Goal: Task Accomplishment & Management: Complete application form

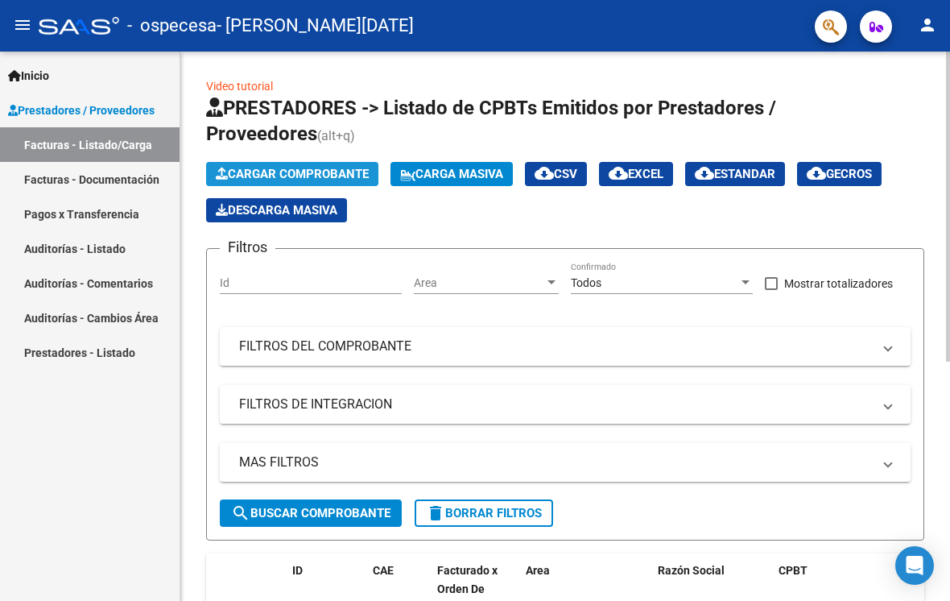
click at [312, 163] on button "Cargar Comprobante" at bounding box center [292, 174] width 172 height 24
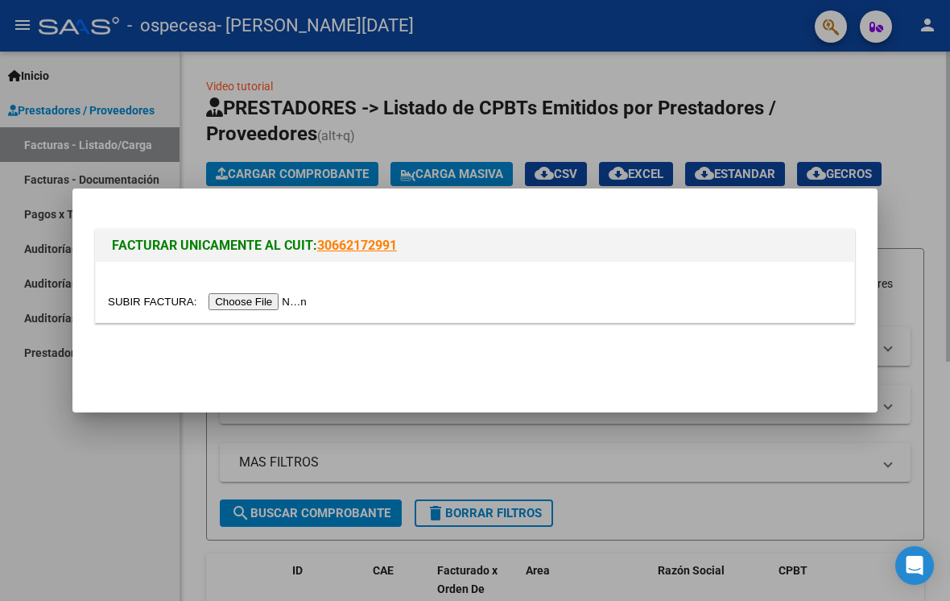
click at [252, 294] on input "file" at bounding box center [210, 301] width 204 height 17
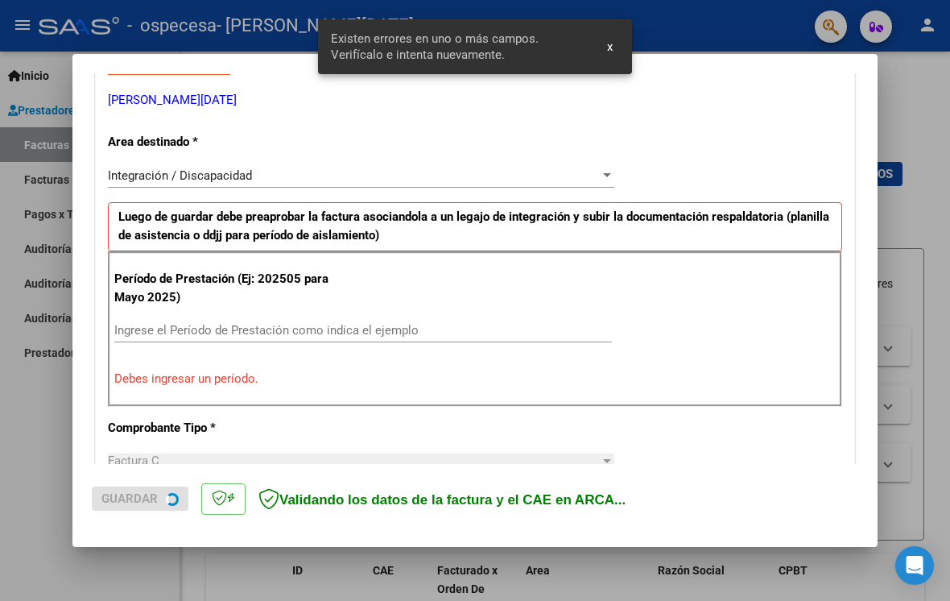
scroll to position [324, 0]
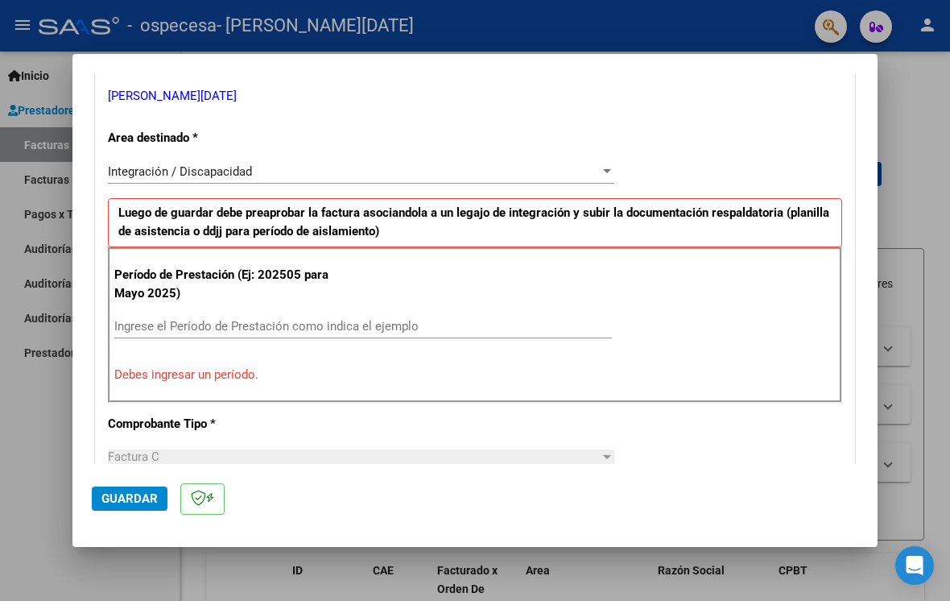
click at [354, 319] on input "Ingrese el Período de Prestación como indica el ejemplo" at bounding box center [363, 326] width 498 height 14
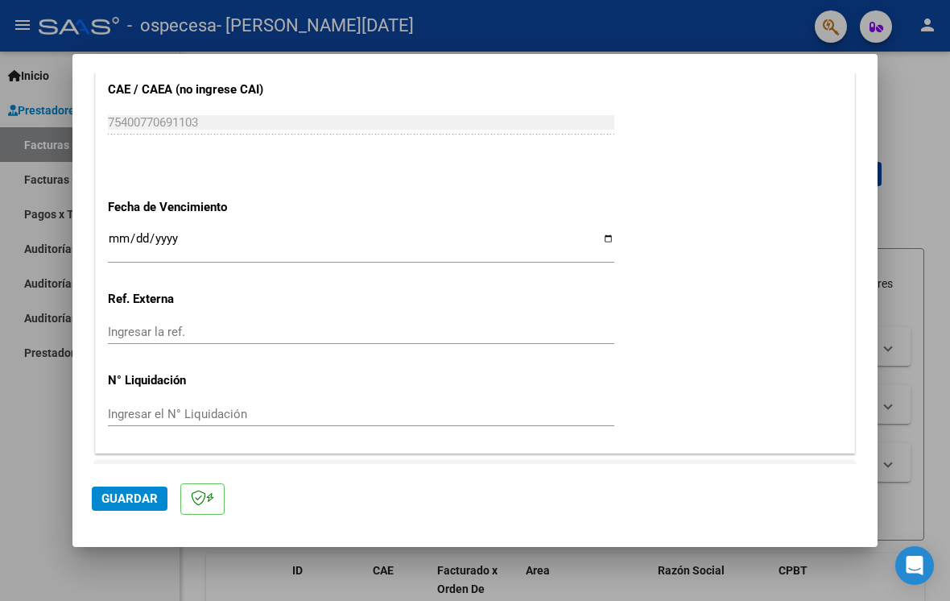
scroll to position [1033, 0]
type input "202509"
click at [133, 506] on span "Guardar" at bounding box center [129, 498] width 56 height 14
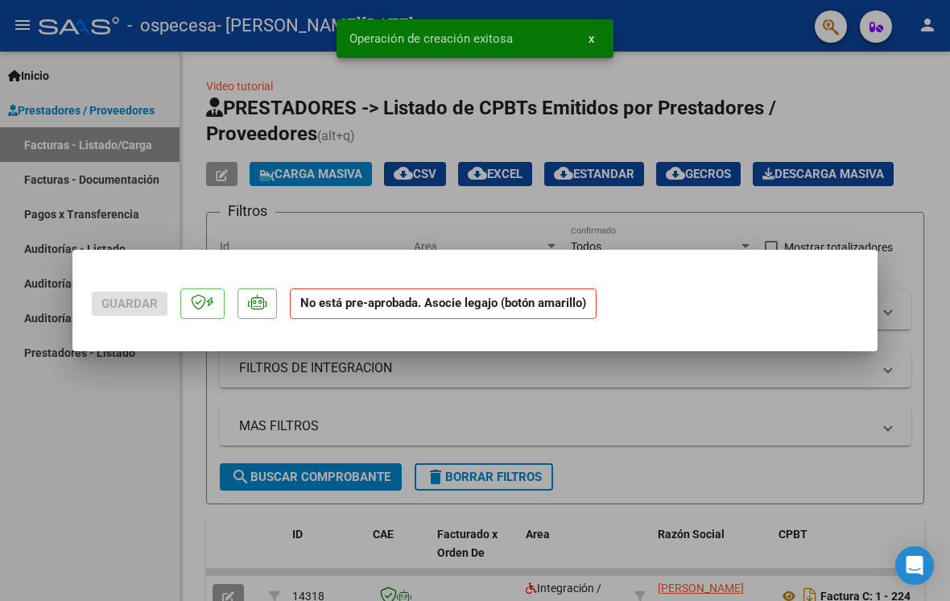
scroll to position [0, 0]
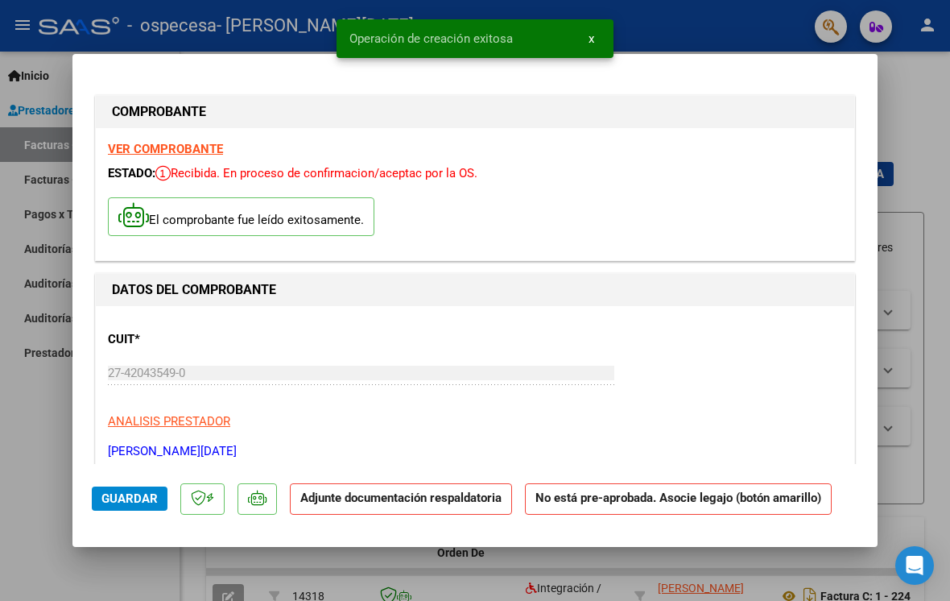
click at [401, 505] on strong "Adjunte documentación respaldatoria" at bounding box center [400, 497] width 201 height 14
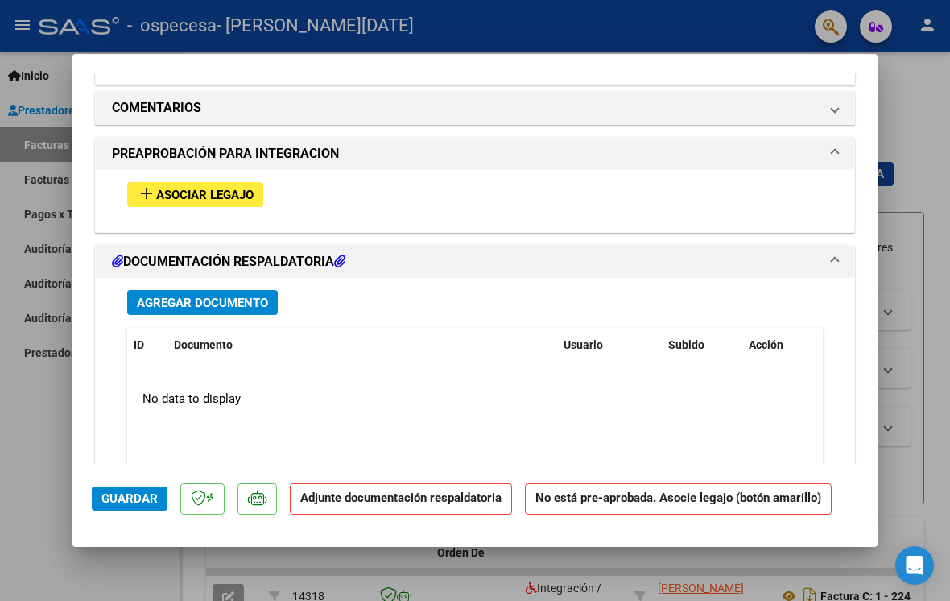
scroll to position [1372, 0]
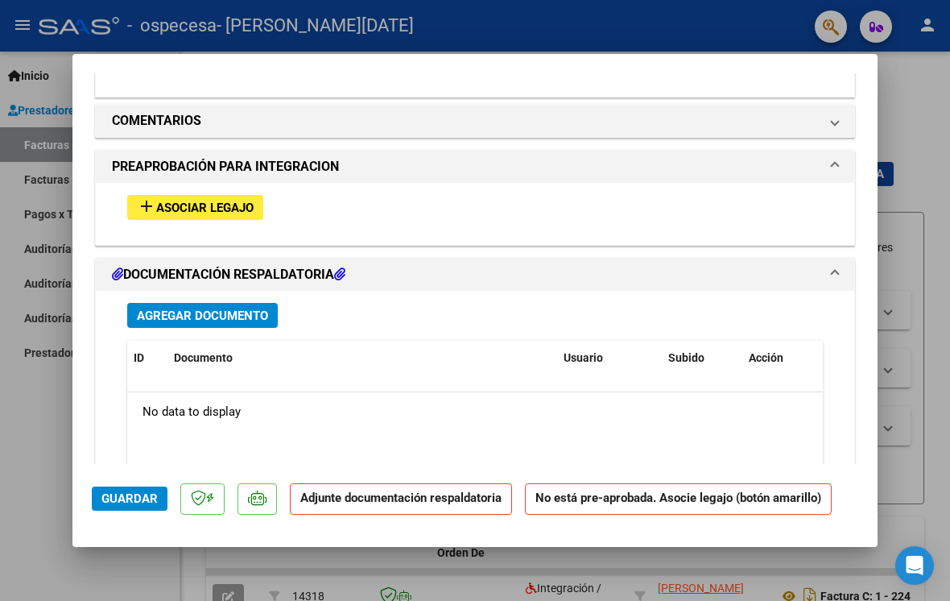
click at [189, 200] on span "Asociar Legajo" at bounding box center [204, 207] width 97 height 14
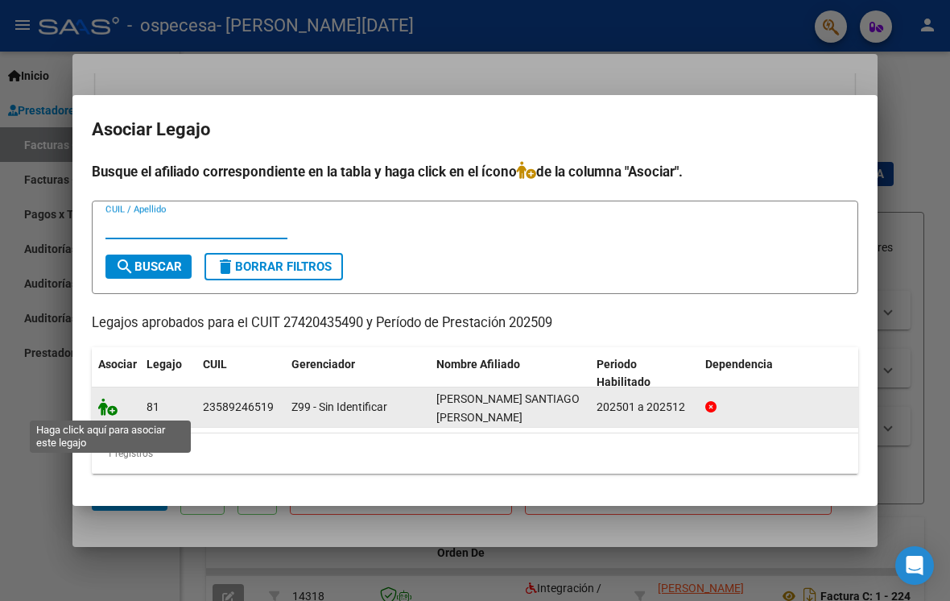
click at [110, 412] on icon at bounding box center [107, 407] width 19 height 18
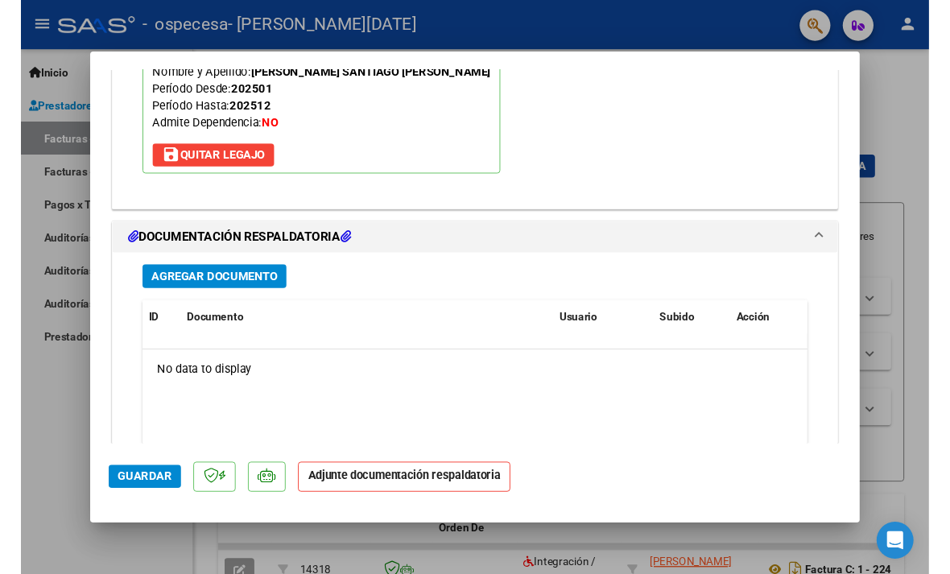
scroll to position [1634, 0]
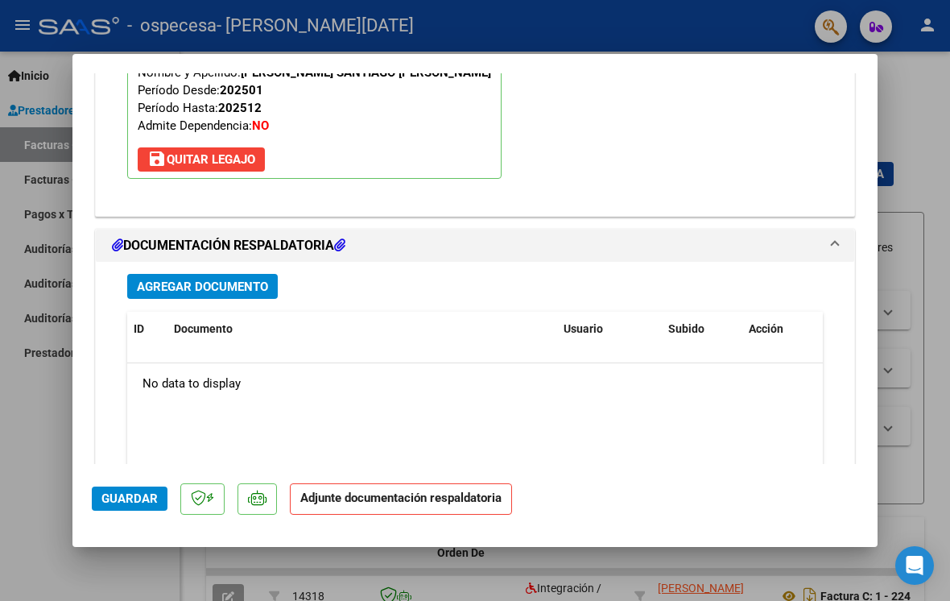
click at [217, 274] on button "Agregar Documento" at bounding box center [202, 286] width 151 height 25
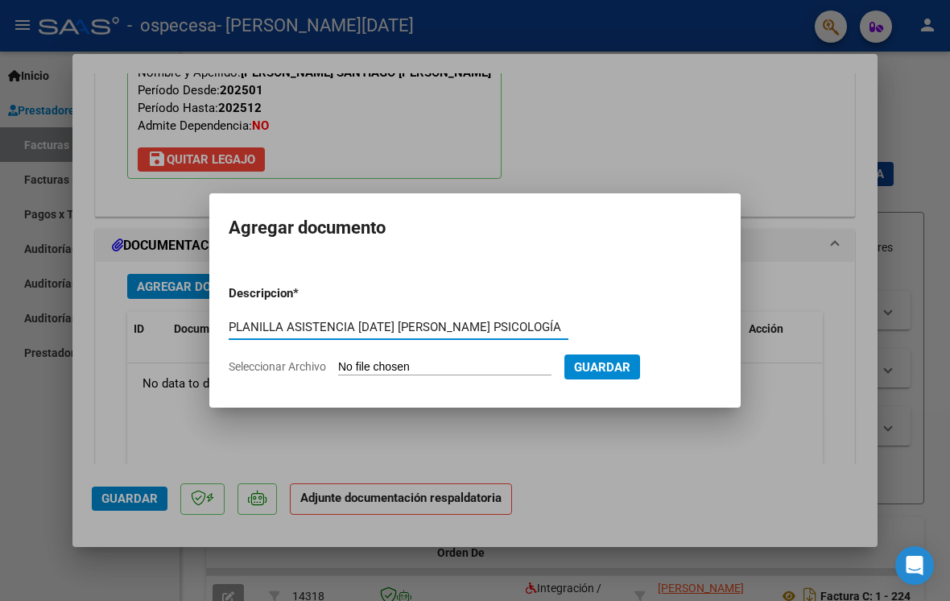
type input "PLANILLA ASISTENCIA [DATE] [PERSON_NAME] PSICOLOGÍA"
click at [457, 366] on input "Seleccionar Archivo" at bounding box center [444, 367] width 213 height 15
type input "C:\fakepath\Planilla [PERSON_NAME] [DATE].pdf"
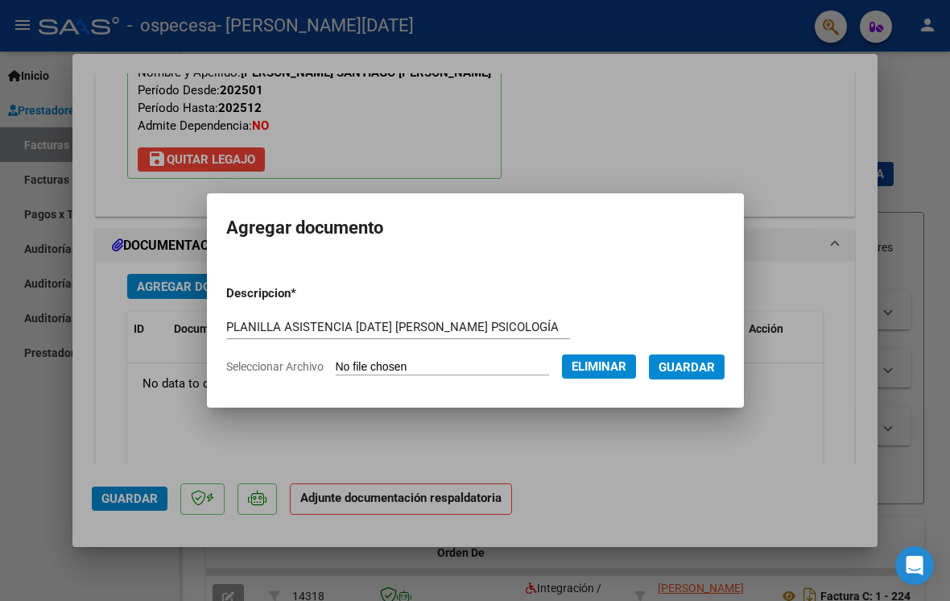
click at [713, 363] on span "Guardar" at bounding box center [687, 367] width 56 height 14
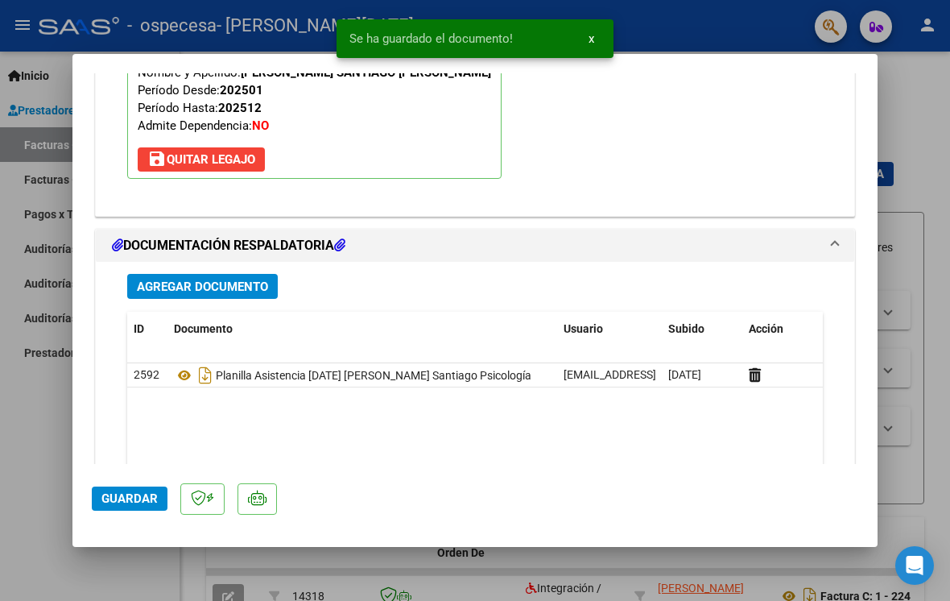
click at [143, 506] on span "Guardar" at bounding box center [129, 498] width 56 height 14
click at [127, 502] on span "Guardar" at bounding box center [129, 498] width 56 height 14
click at [910, 345] on div at bounding box center [475, 300] width 950 height 601
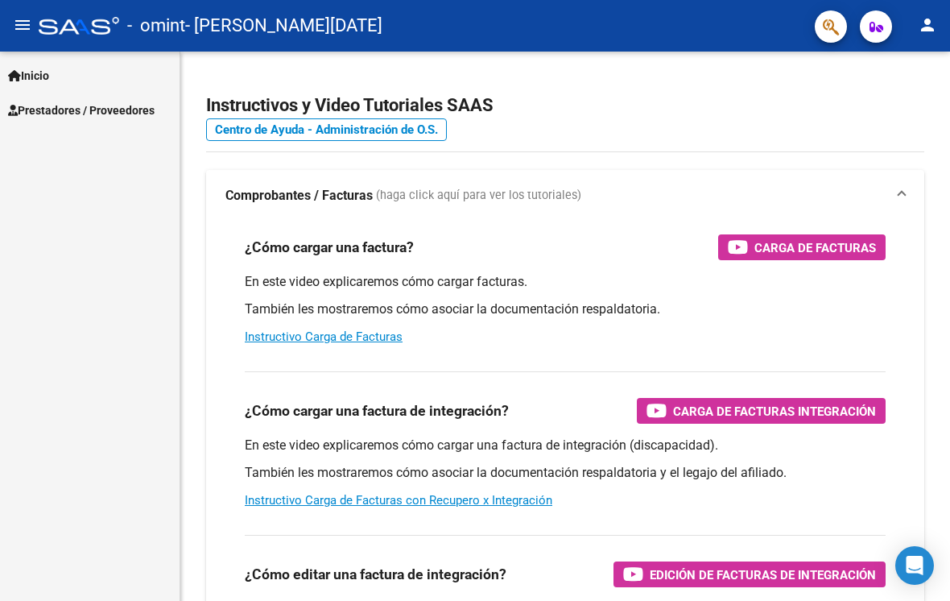
click at [30, 27] on mat-icon "menu" at bounding box center [22, 24] width 19 height 19
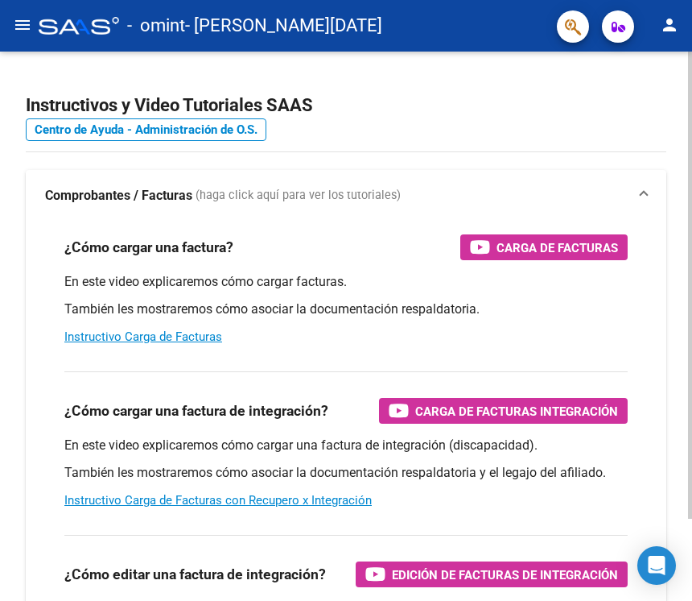
click at [106, 114] on h2 "Instructivos y Video Tutoriales SAAS" at bounding box center [346, 105] width 641 height 31
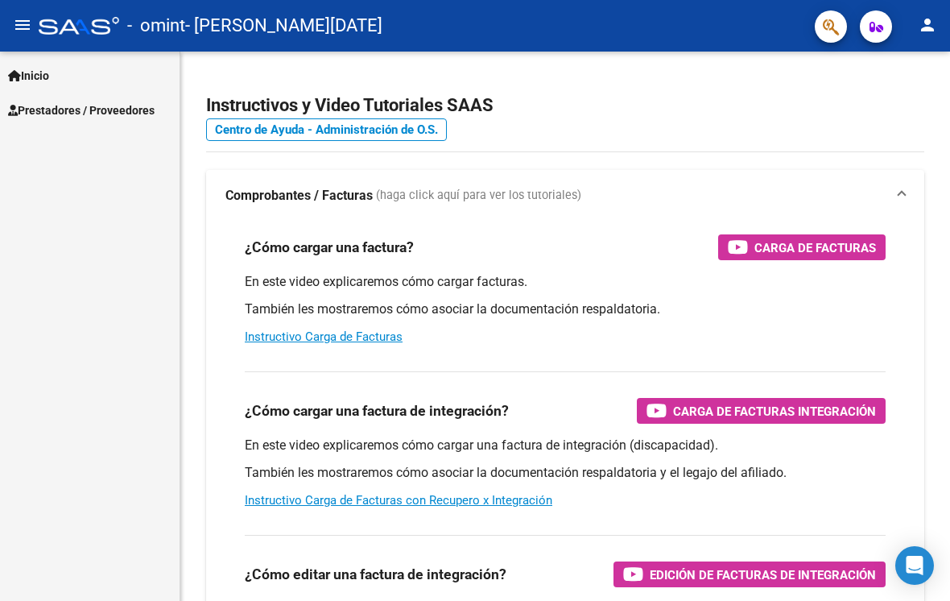
click at [19, 21] on mat-icon "menu" at bounding box center [22, 24] width 19 height 19
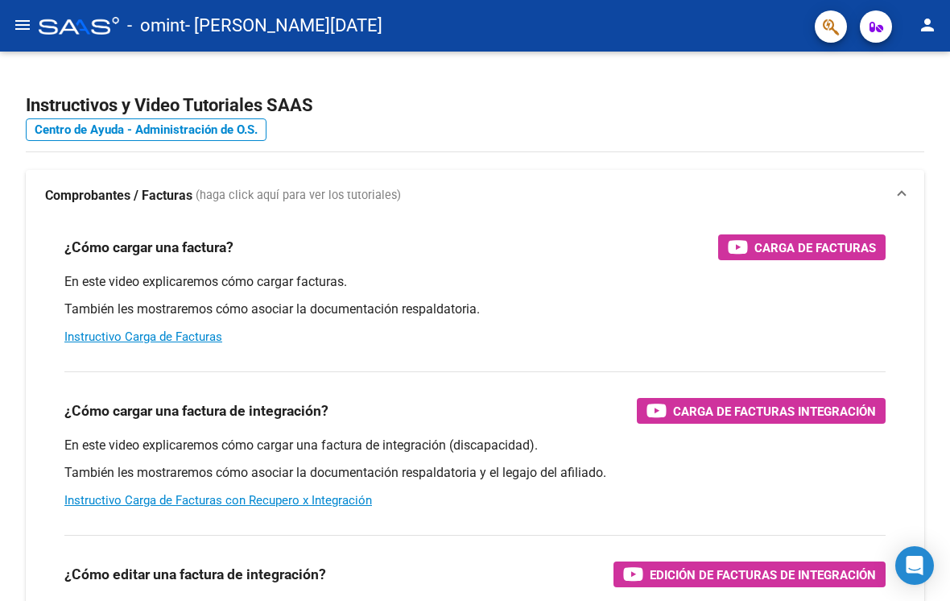
click at [32, 27] on button "menu" at bounding box center [22, 26] width 32 height 32
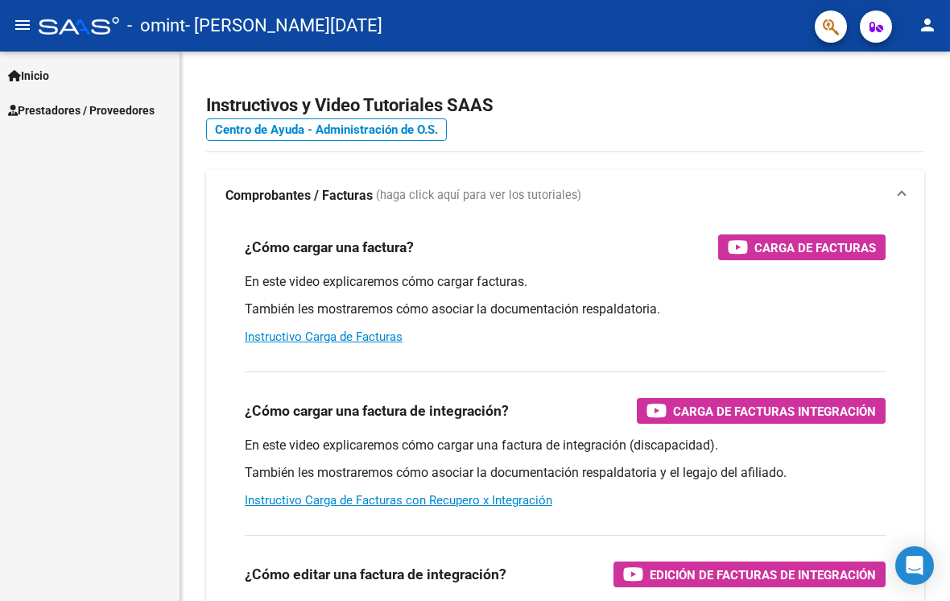
click at [132, 106] on span "Prestadores / Proveedores" at bounding box center [81, 110] width 147 height 18
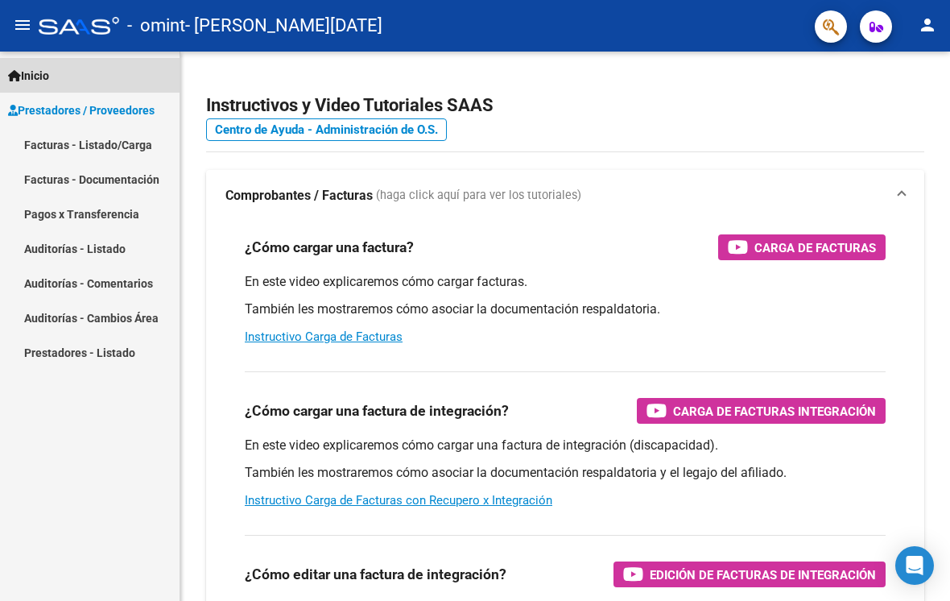
click at [76, 75] on link "Inicio" at bounding box center [90, 75] width 180 height 35
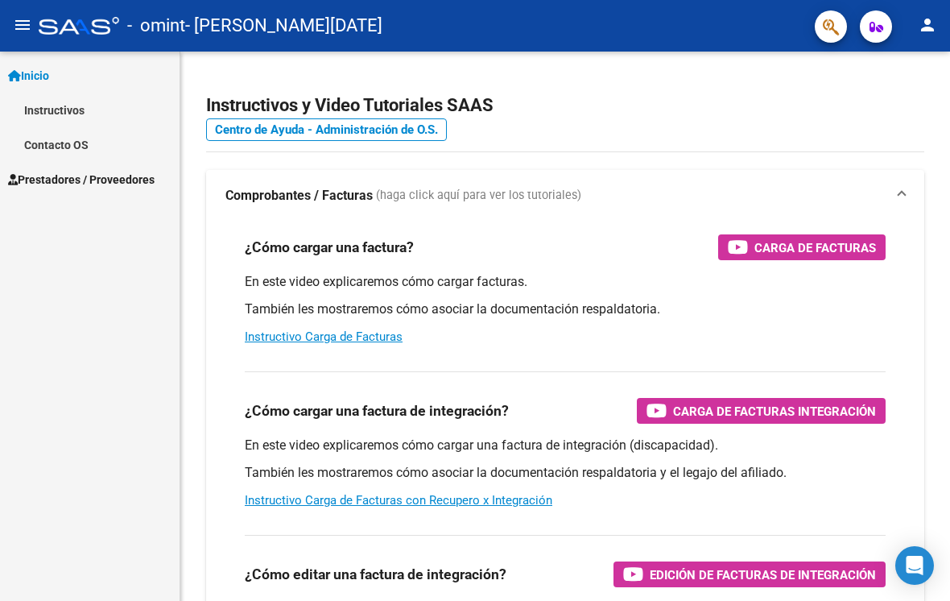
click at [105, 190] on link "Prestadores / Proveedores" at bounding box center [90, 179] width 180 height 35
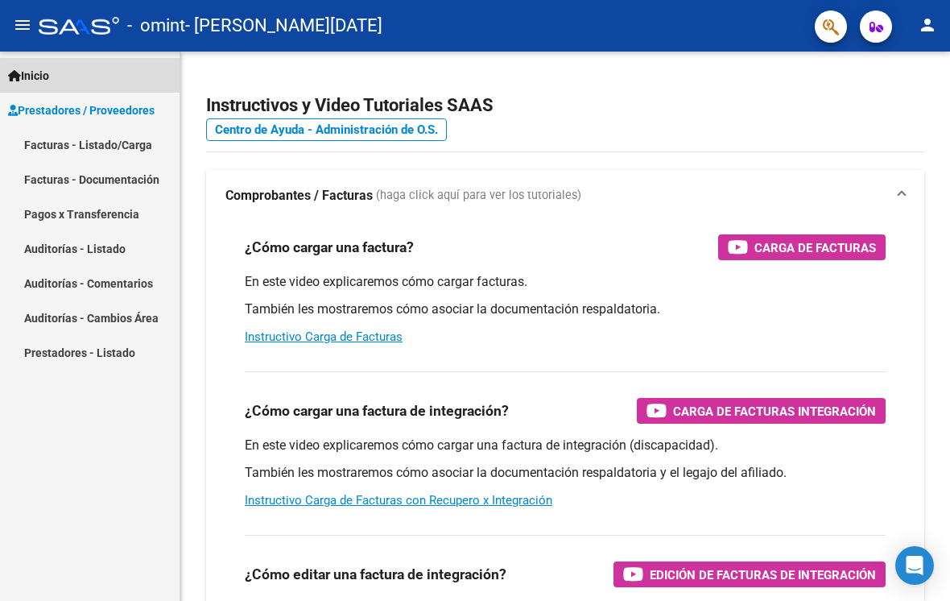
click at [68, 77] on link "Inicio" at bounding box center [90, 75] width 180 height 35
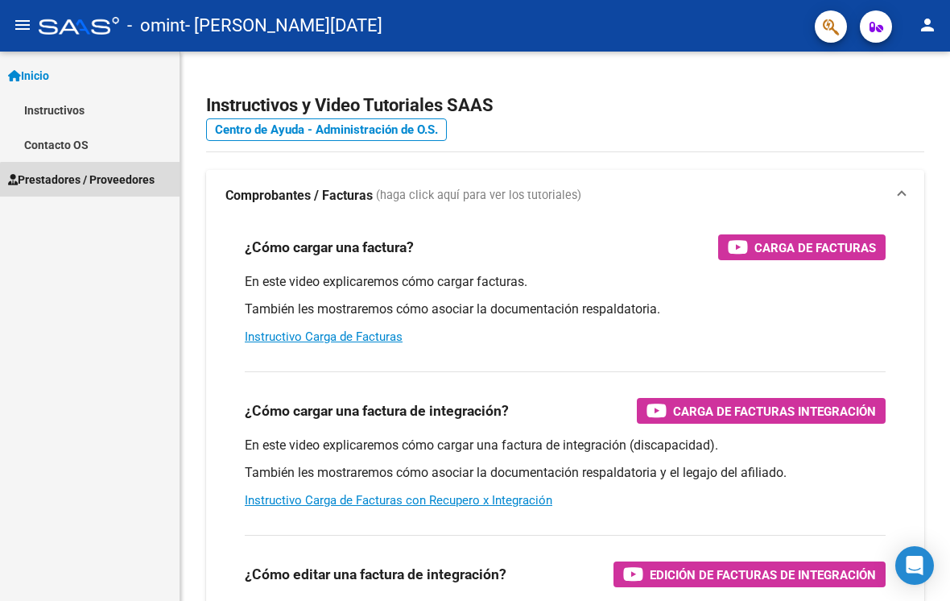
click at [106, 187] on span "Prestadores / Proveedores" at bounding box center [81, 180] width 147 height 18
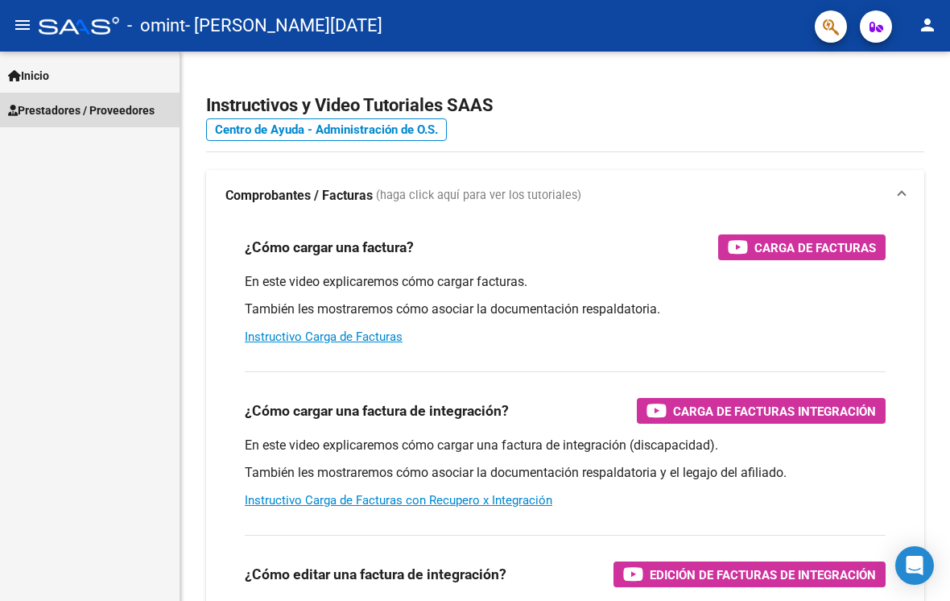
click at [113, 113] on span "Prestadores / Proveedores" at bounding box center [81, 110] width 147 height 18
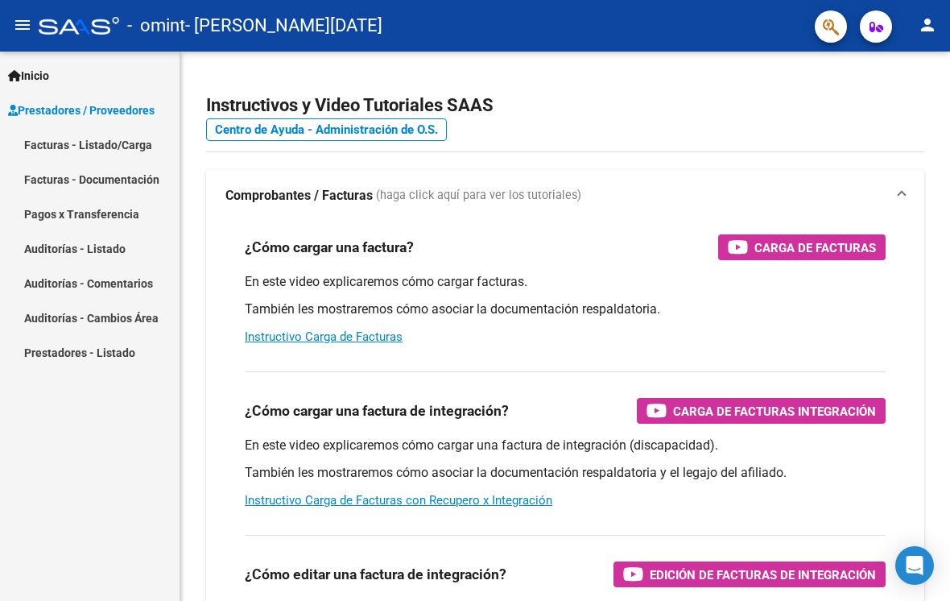
click at [28, 28] on mat-icon "menu" at bounding box center [22, 24] width 19 height 19
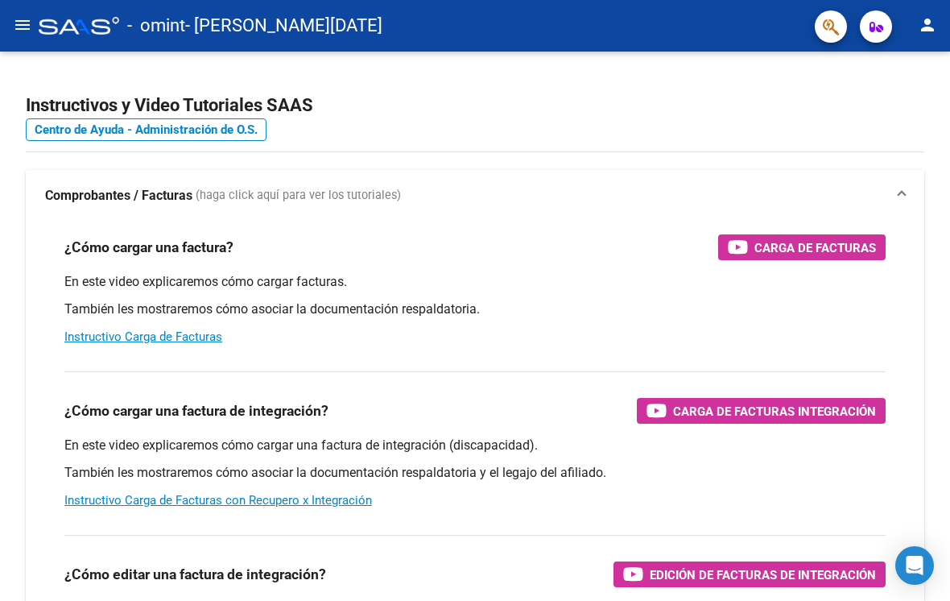
click at [23, 19] on mat-icon "menu" at bounding box center [22, 24] width 19 height 19
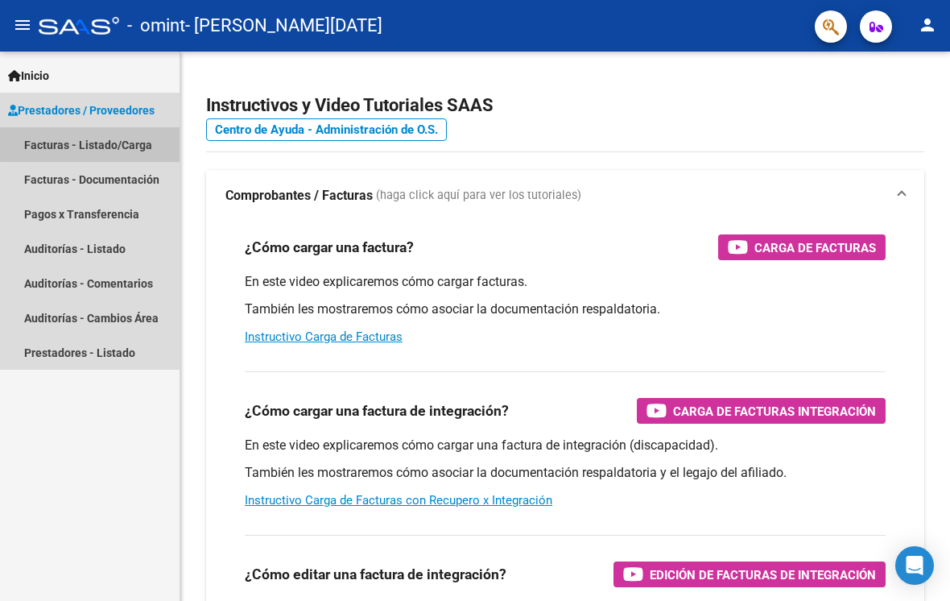
click at [122, 137] on link "Facturas - Listado/Carga" at bounding box center [90, 144] width 180 height 35
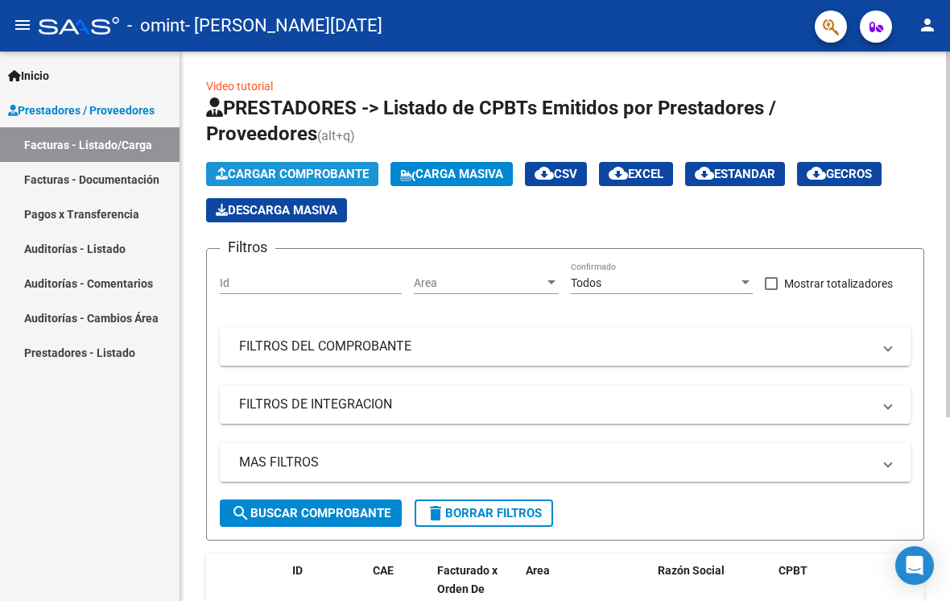
click at [338, 176] on span "Cargar Comprobante" at bounding box center [292, 174] width 153 height 14
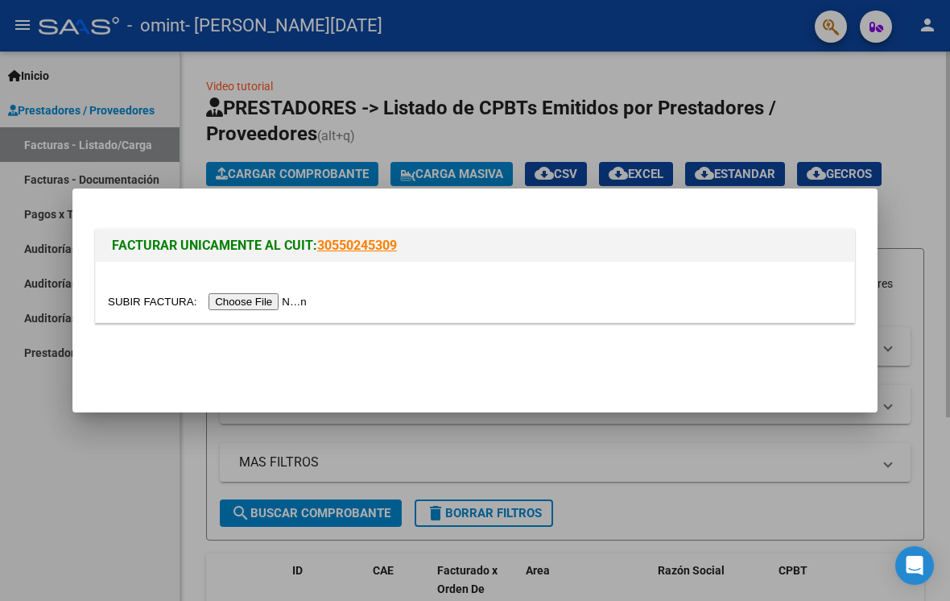
click at [236, 299] on input "file" at bounding box center [210, 301] width 204 height 17
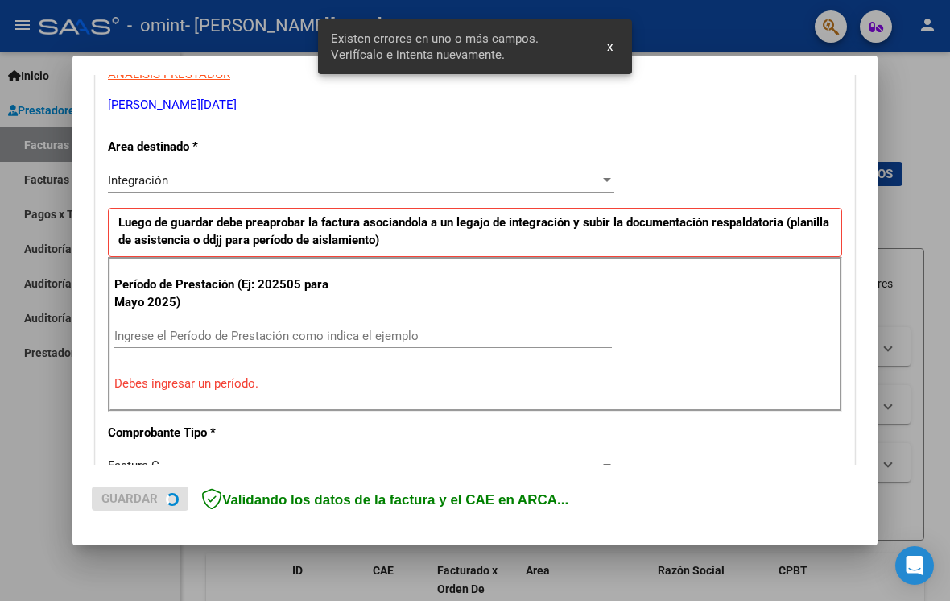
scroll to position [324, 0]
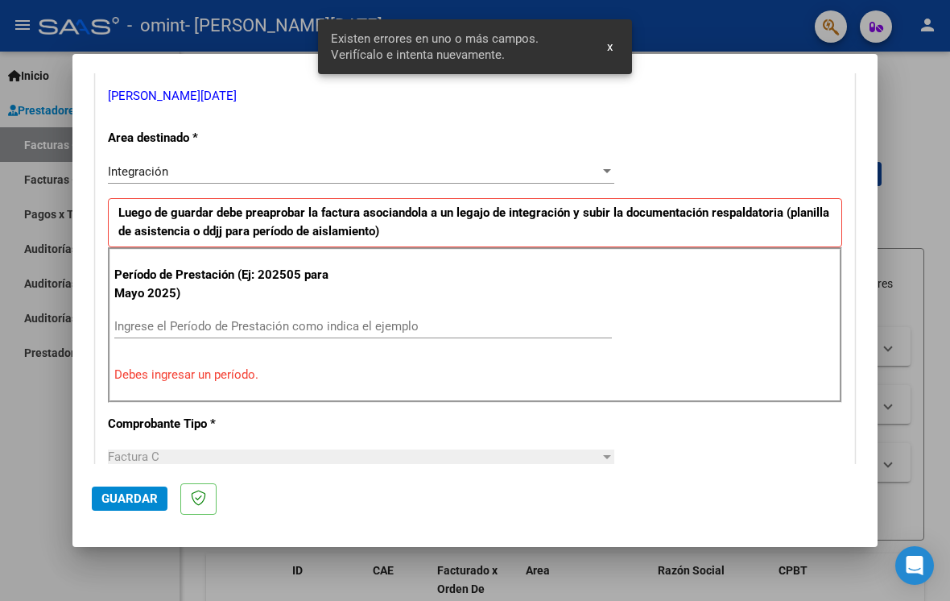
click at [506, 320] on input "Ingrese el Período de Prestación como indica el ejemplo" at bounding box center [363, 326] width 498 height 14
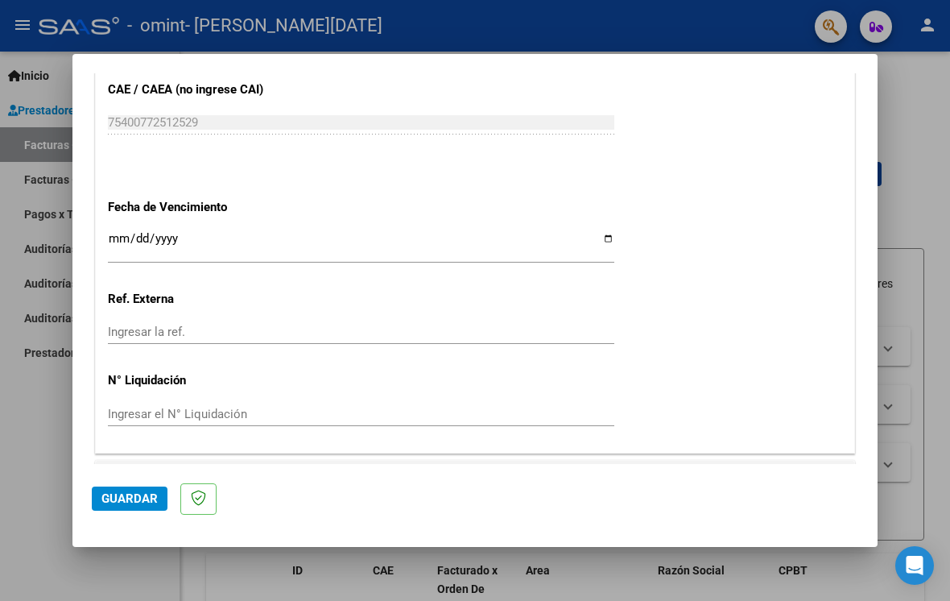
scroll to position [1033, 0]
type input "202509"
click at [133, 506] on span "Guardar" at bounding box center [129, 498] width 56 height 14
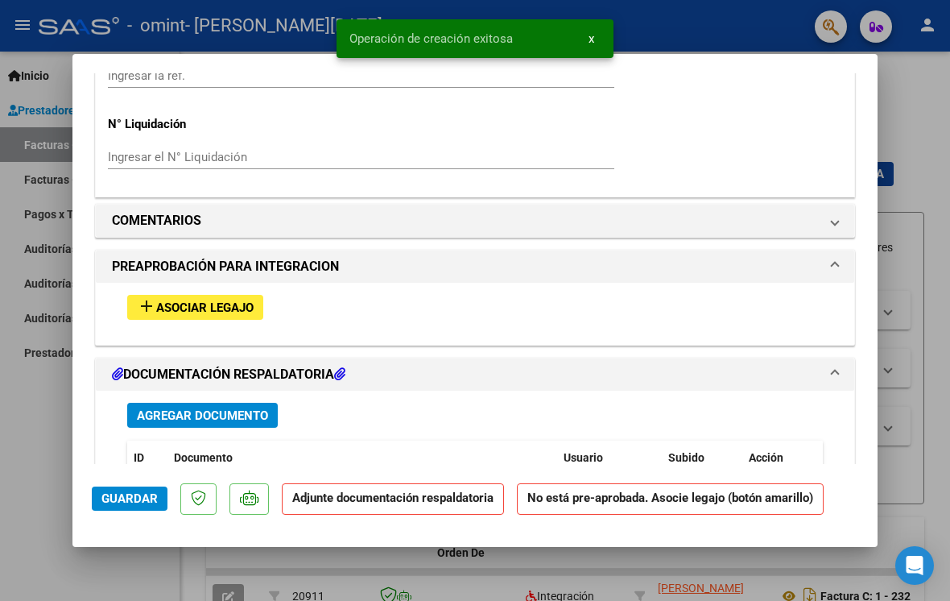
scroll to position [1301, 0]
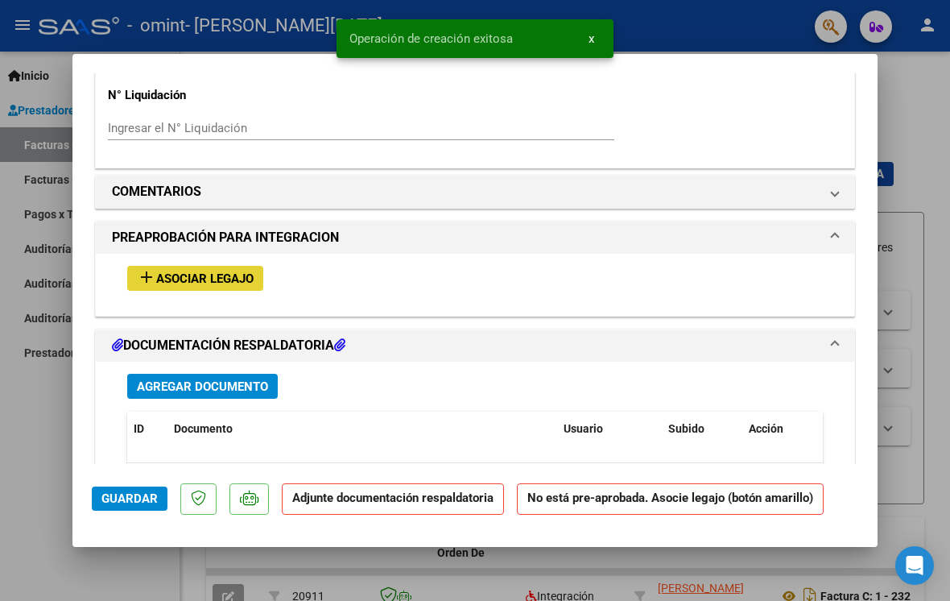
click at [170, 271] on span "Asociar Legajo" at bounding box center [204, 278] width 97 height 14
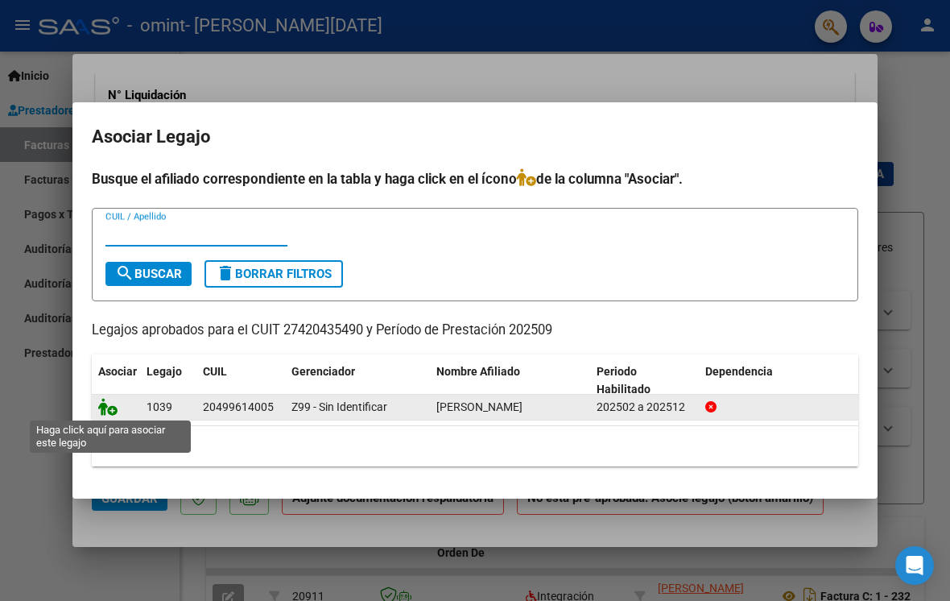
click at [116, 402] on icon at bounding box center [107, 407] width 19 height 18
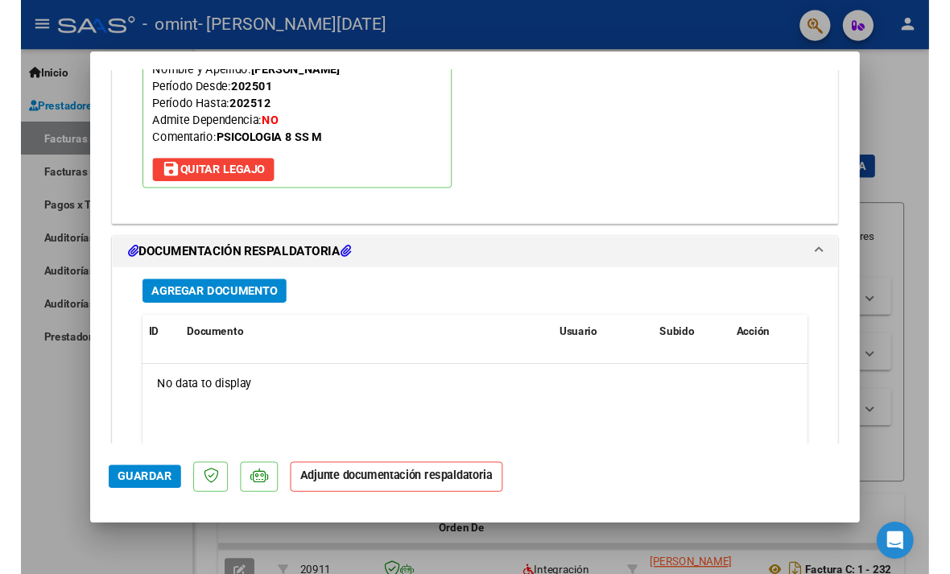
scroll to position [1646, 0]
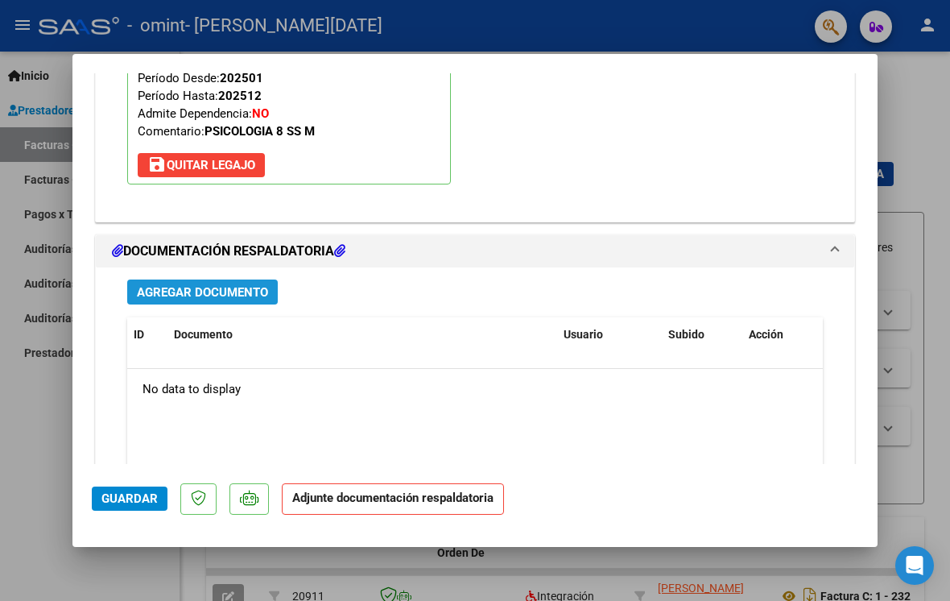
click at [209, 285] on span "Agregar Documento" at bounding box center [202, 292] width 131 height 14
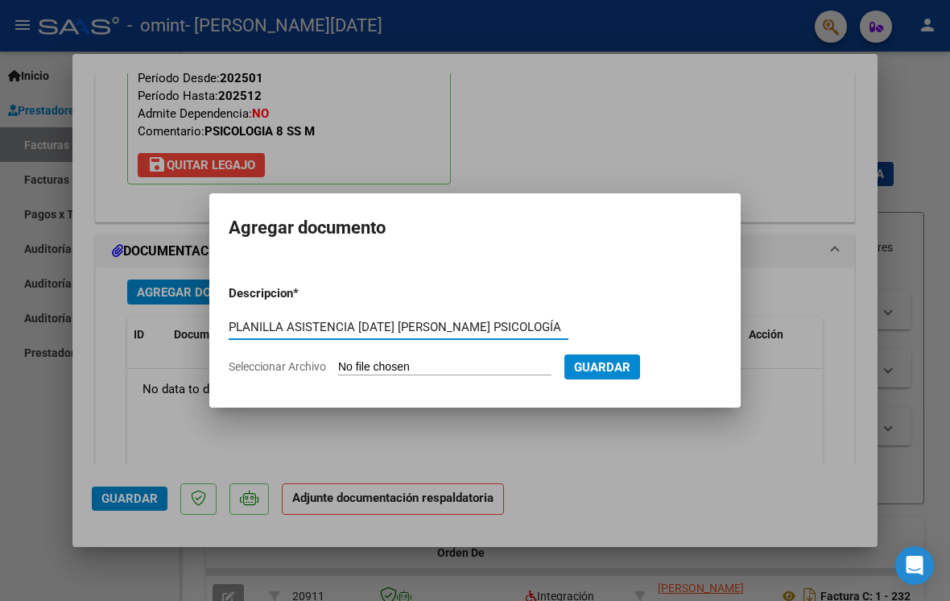
type input "PLANILLA ASISTENCIA SEPTIEMBRE 2025 TOMISAKI PSICOLOGÍA"
click at [428, 370] on input "Seleccionar Archivo" at bounding box center [444, 367] width 213 height 15
type input "C:\fakepath\Planilla Lars septiembre 25.pdf"
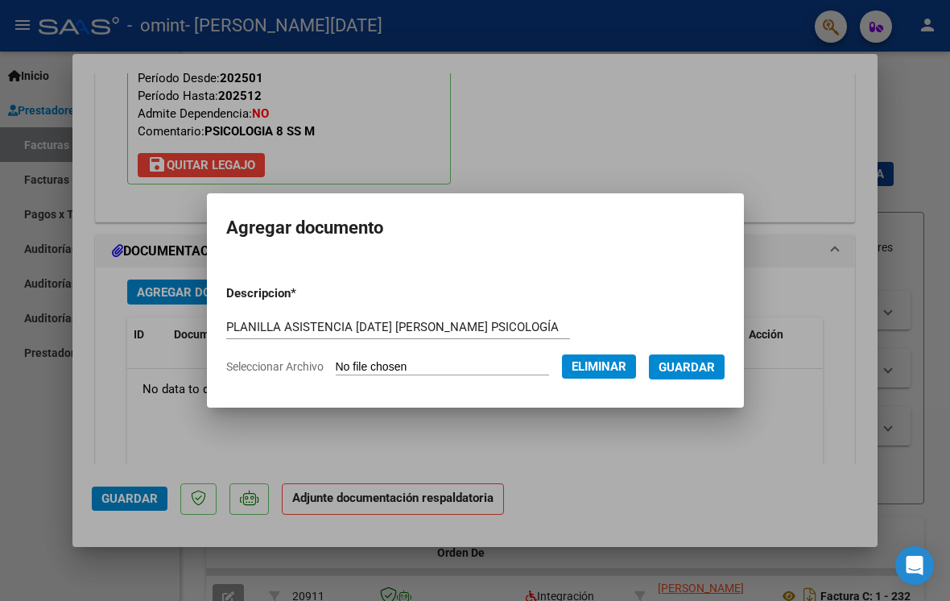
click at [715, 366] on span "Guardar" at bounding box center [687, 367] width 56 height 14
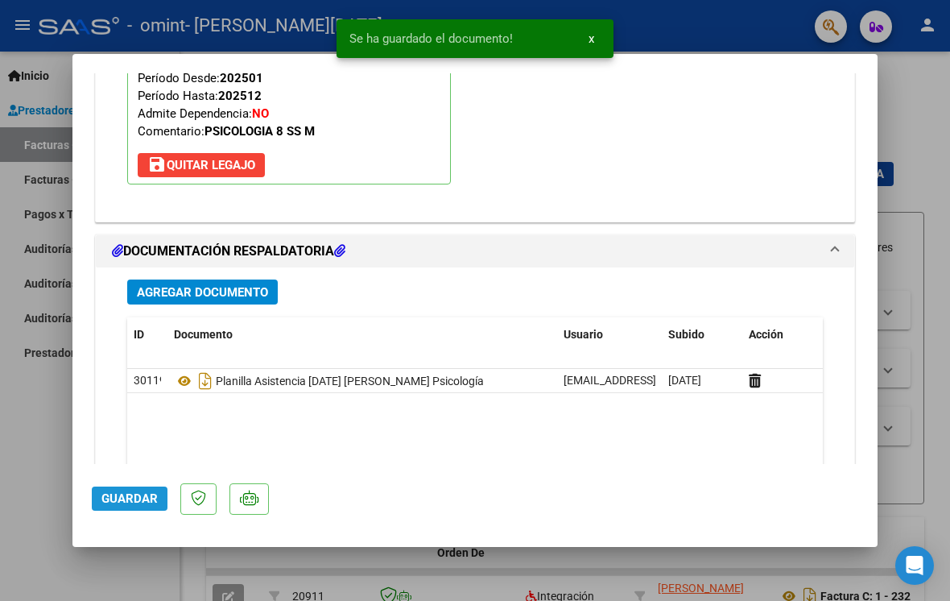
click at [140, 502] on span "Guardar" at bounding box center [129, 498] width 56 height 14
